Goal: Navigation & Orientation: Find specific page/section

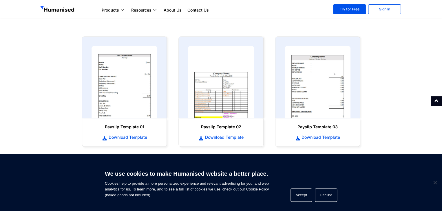
scroll to position [268, 0]
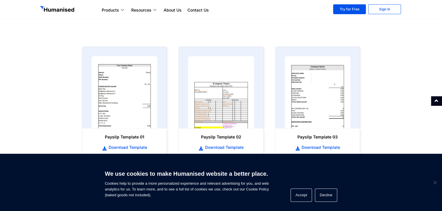
click at [440, 139] on html "Products Payroll Process staff payroll on time accurately with Humanised Payrol…" at bounding box center [221, 84] width 442 height 682
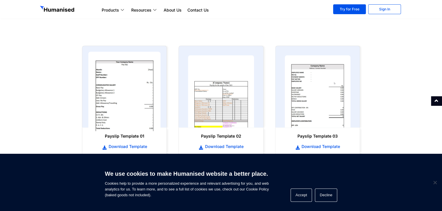
click at [126, 96] on img at bounding box center [124, 92] width 72 height 80
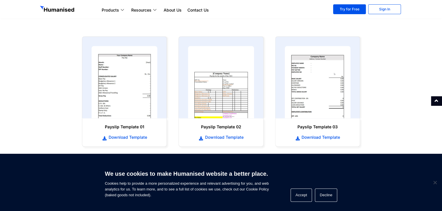
scroll to position [269, 0]
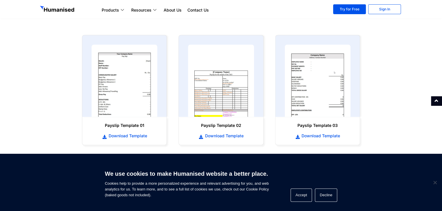
drag, startPoint x: 444, startPoint y: 46, endPoint x: 437, endPoint y: 128, distance: 81.7
click at [437, 128] on html "Products Payroll Process staff payroll on time accurately with Humanised Payrol…" at bounding box center [221, 72] width 442 height 682
click at [309, 195] on button "Accept" at bounding box center [301, 195] width 21 height 13
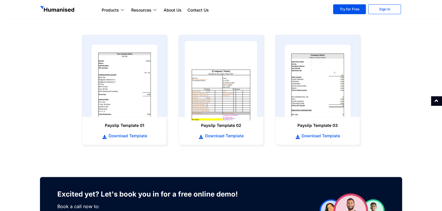
click at [231, 106] on img at bounding box center [221, 81] width 72 height 80
